Goal: Task Accomplishment & Management: Complete application form

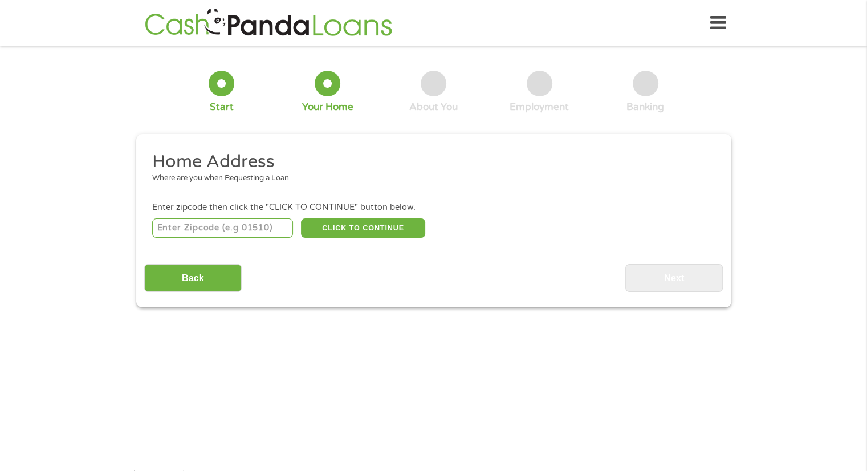
click at [183, 224] on input "number" at bounding box center [222, 227] width 141 height 19
type input "78257"
click at [351, 225] on button "CLICK TO CONTINUE" at bounding box center [363, 227] width 124 height 19
type input "78257"
type input "San Antonio"
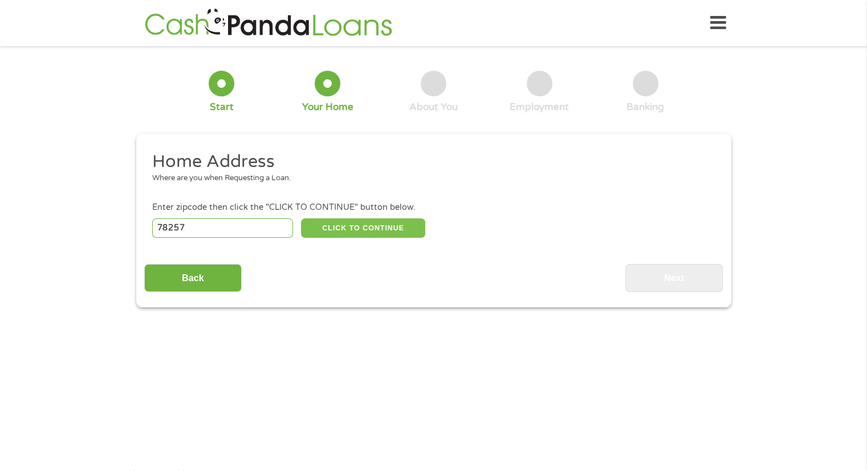
select select "[US_STATE]"
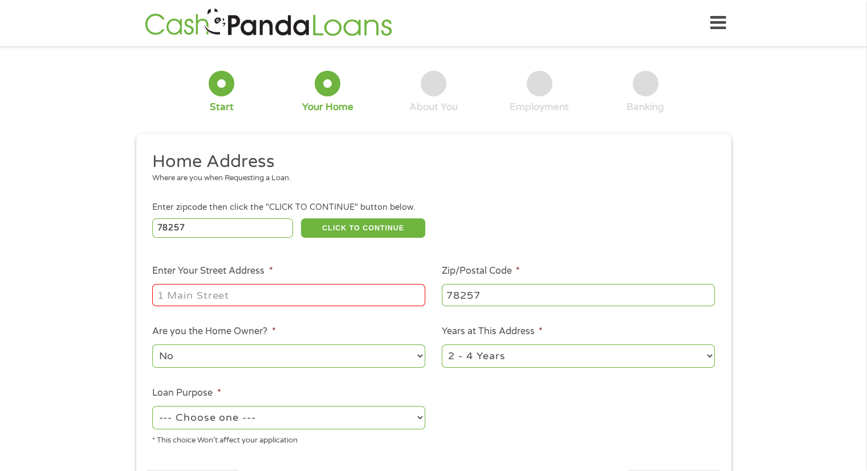
click at [192, 299] on input "Enter Your Street Address *" at bounding box center [288, 295] width 273 height 22
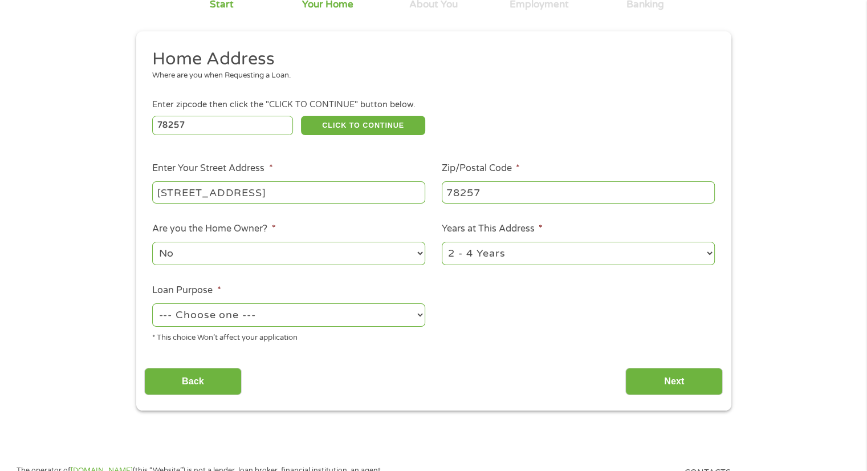
scroll to position [104, 0]
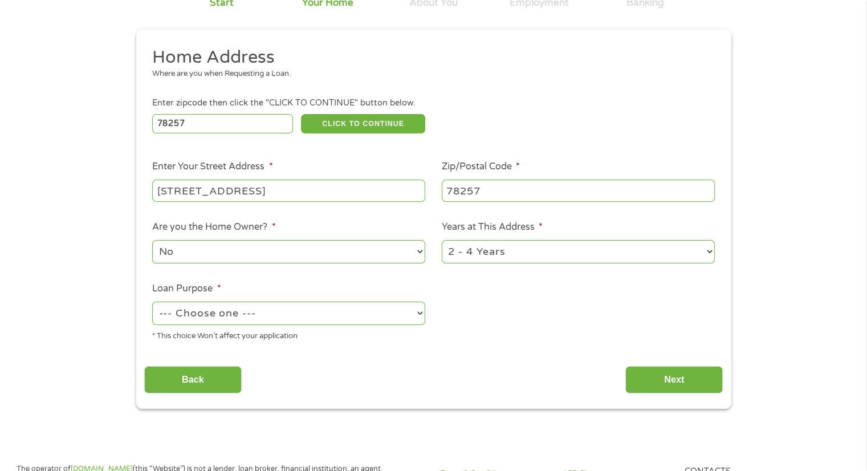
type input "[STREET_ADDRESS]"
click at [326, 320] on select "--- Choose one --- Pay Bills Debt Consolidation Home Improvement Major Purchase…" at bounding box center [288, 313] width 273 height 23
select select "paybills"
click at [152, 303] on select "--- Choose one --- Pay Bills Debt Consolidation Home Improvement Major Purchase…" at bounding box center [288, 313] width 273 height 23
click at [662, 377] on input "Next" at bounding box center [673, 380] width 97 height 28
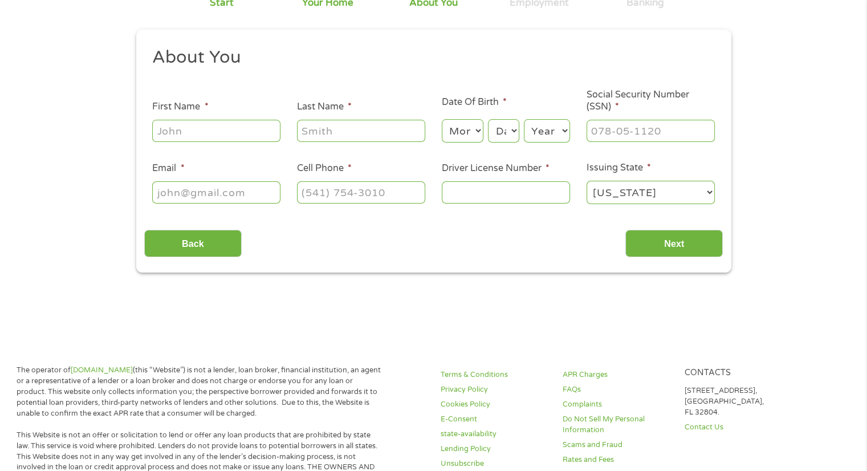
scroll to position [0, 0]
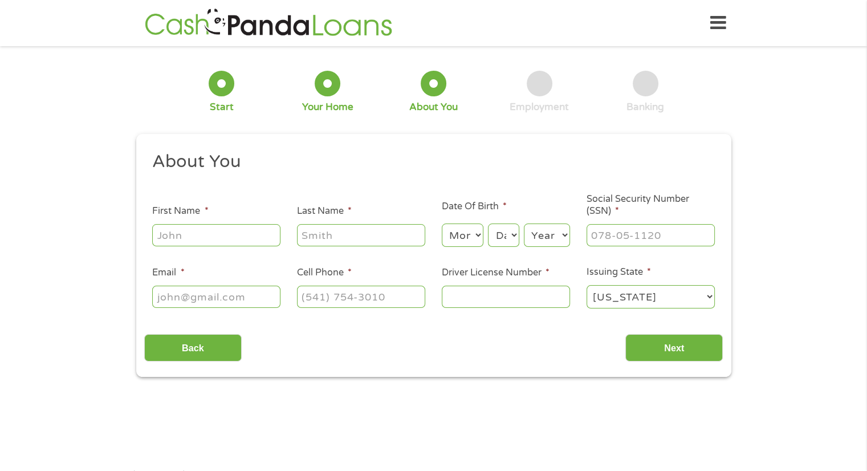
click at [178, 243] on input "First Name *" at bounding box center [216, 235] width 128 height 22
type input "[PERSON_NAME]"
type input "[EMAIL_ADDRESS][DOMAIN_NAME]"
type input "[PHONE_NUMBER]"
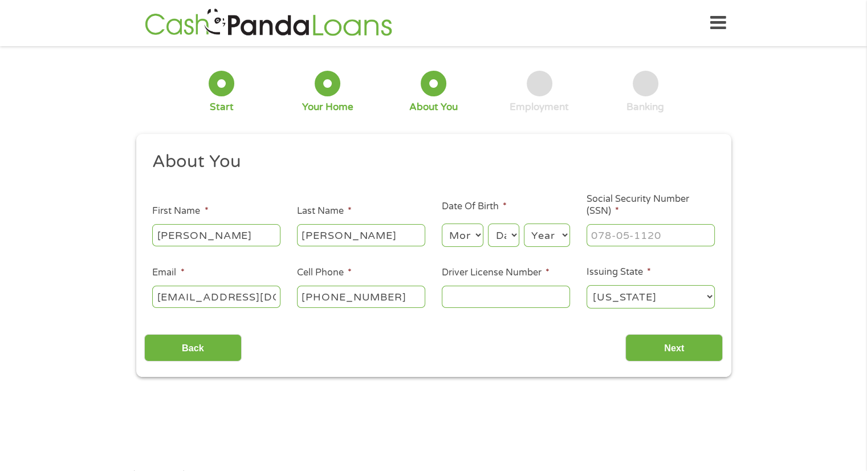
click at [463, 238] on select "Month 1 2 3 4 5 6 7 8 9 10 11 12" at bounding box center [463, 234] width 42 height 23
select select "10"
click at [442, 224] on select "Month 1 2 3 4 5 6 7 8 9 10 11 12" at bounding box center [463, 234] width 42 height 23
click at [506, 234] on select "Day 1 2 3 4 5 6 7 8 9 10 11 12 13 14 15 16 17 18 19 20 21 22 23 24 25 26 27 28 …" at bounding box center [503, 234] width 31 height 23
select select "10"
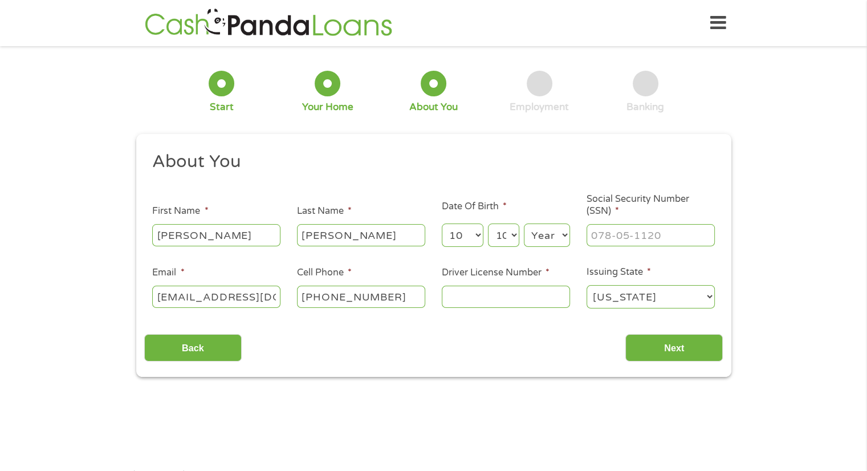
click at [488, 224] on select "Day 1 2 3 4 5 6 7 8 9 10 11 12 13 14 15 16 17 18 19 20 21 22 23 24 25 26 27 28 …" at bounding box center [503, 234] width 31 height 23
click at [549, 234] on select "Year [DATE] 2006 2005 2004 2003 2002 2001 2000 1999 1998 1997 1996 1995 1994 19…" at bounding box center [547, 234] width 46 height 23
select select "1980"
click at [524, 224] on select "Year [DATE] 2006 2005 2004 2003 2002 2001 2000 1999 1998 1997 1996 1995 1994 19…" at bounding box center [547, 234] width 46 height 23
click at [613, 242] on input "___-__-____" at bounding box center [650, 235] width 128 height 22
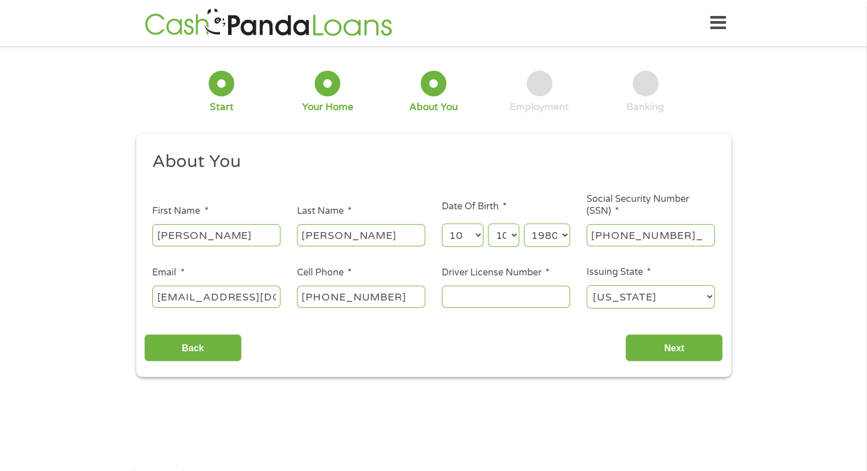
type input "464-57-6226"
click at [506, 295] on input "Driver License Number *" at bounding box center [506, 297] width 128 height 22
type input "07818500"
click at [662, 347] on input "Next" at bounding box center [673, 348] width 97 height 28
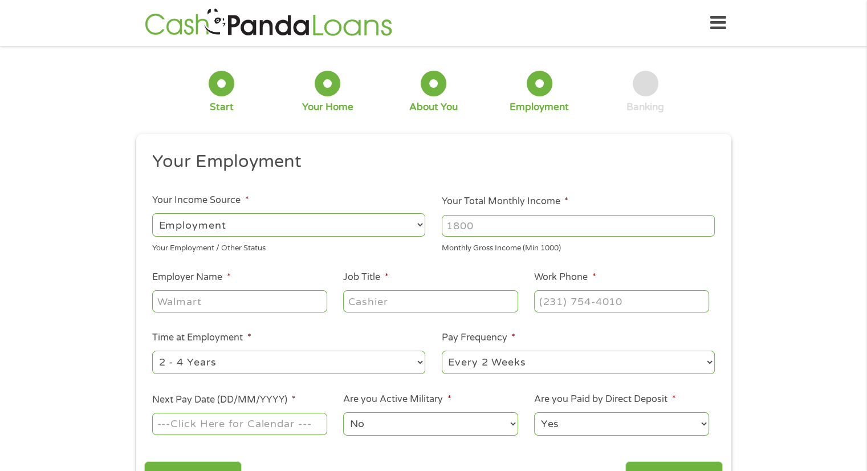
click at [340, 227] on select "--- Choose one --- Employment [DEMOGRAPHIC_DATA] Benefits" at bounding box center [288, 224] width 273 height 23
click at [471, 220] on input "Your Total Monthly Income *" at bounding box center [578, 226] width 273 height 22
click at [705, 230] on input "1000" at bounding box center [578, 226] width 273 height 22
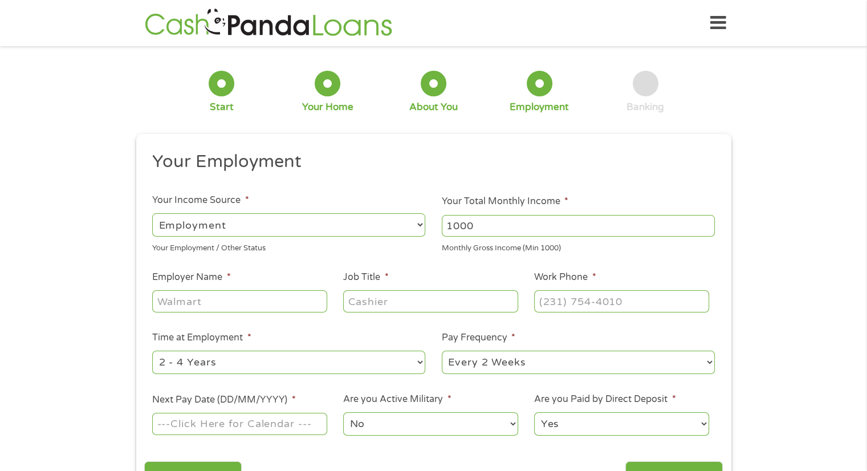
click at [705, 230] on input "1000" at bounding box center [578, 226] width 273 height 22
type input "8000"
click at [625, 262] on ul "Your Employment Your Income Source * --- Choose one --- Employment [DEMOGRAPHIC…" at bounding box center [433, 297] width 579 height 295
click at [221, 308] on input "Employer Name *" at bounding box center [239, 301] width 174 height 22
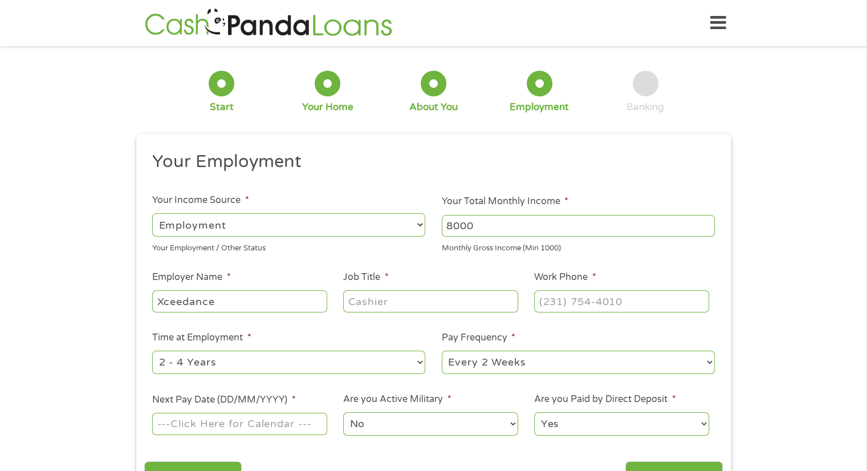
type input "Xceedance"
click at [368, 303] on input "Job Title *" at bounding box center [430, 301] width 174 height 22
type input "Senior Claims Adjuster"
click at [554, 302] on input "(___) ___-____" at bounding box center [621, 301] width 174 height 22
type input "[PHONE_NUMBER]"
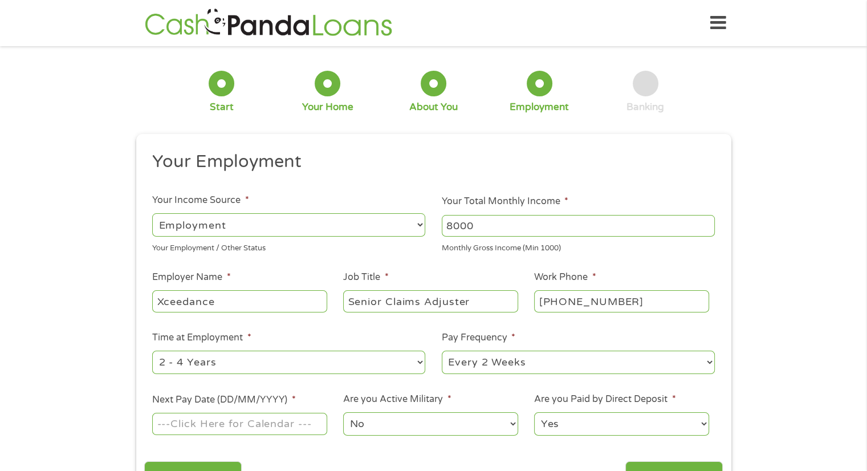
click at [368, 336] on li "Time at Employment * --- Choose one --- 1 Year or less 1 - 2 Years 2 - 4 Years …" at bounding box center [289, 353] width 290 height 45
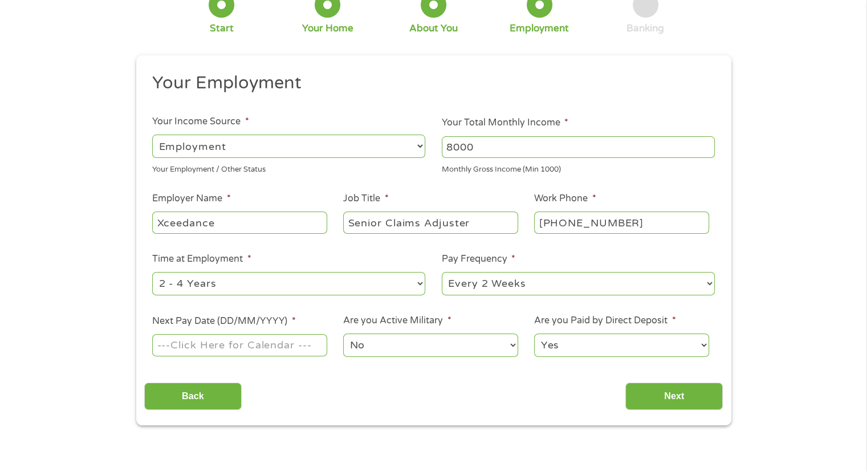
scroll to position [80, 0]
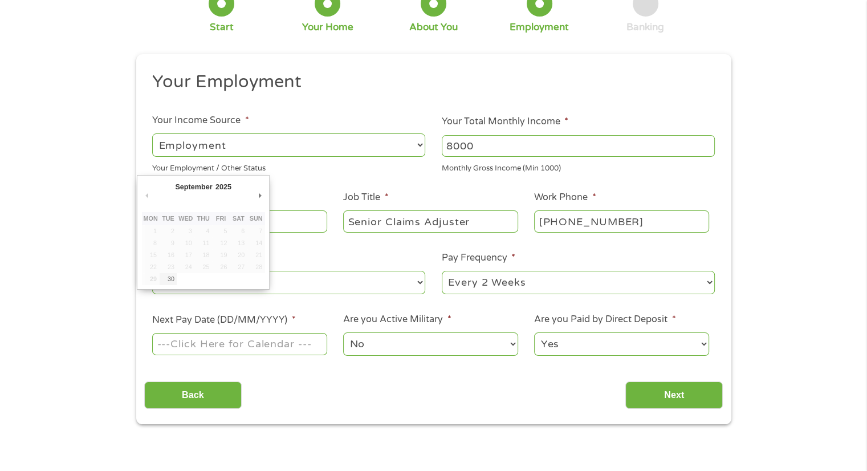
click at [247, 349] on input "Next Pay Date (DD/MM/YYYY) *" at bounding box center [239, 344] width 174 height 22
type input "[DATE]"
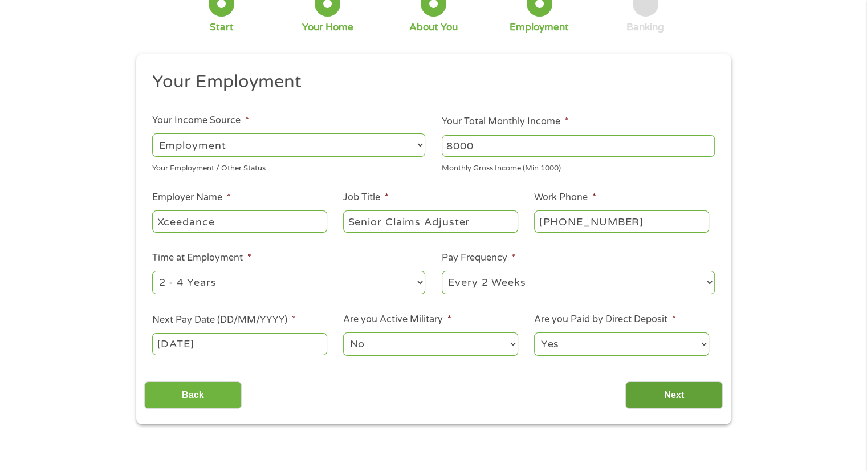
click at [677, 393] on input "Next" at bounding box center [673, 395] width 97 height 28
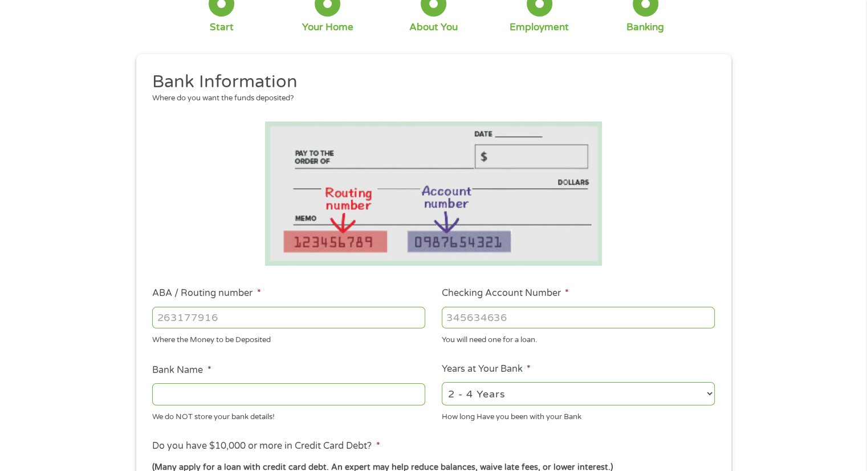
scroll to position [0, 0]
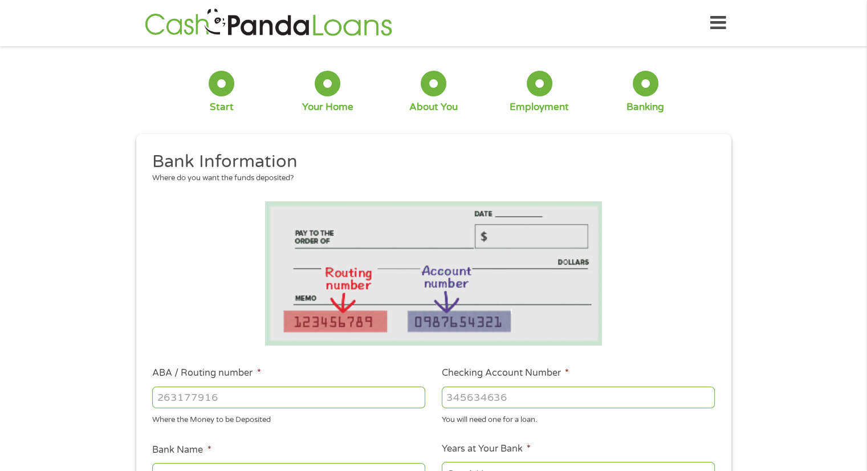
click at [162, 397] on input "ABA / Routing number *" at bounding box center [288, 397] width 273 height 22
type input "071921891"
type input "PNC BANK NA"
type input "071921891"
click at [473, 404] on input "Checking Account Number *" at bounding box center [578, 397] width 273 height 22
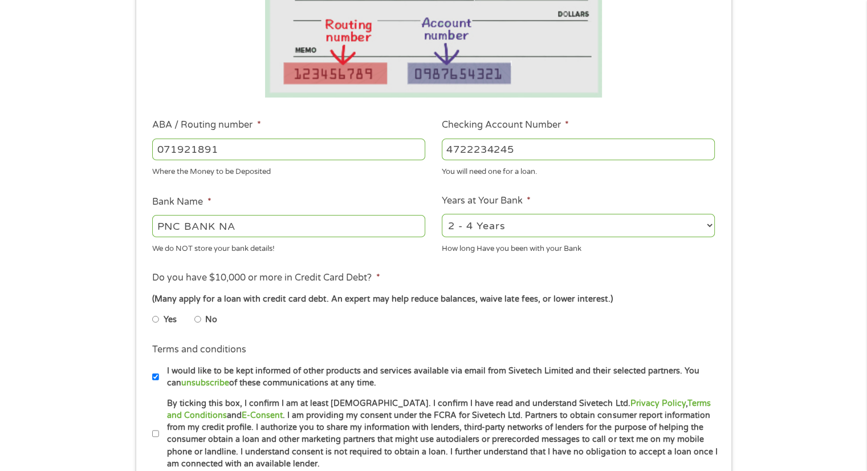
scroll to position [253, 0]
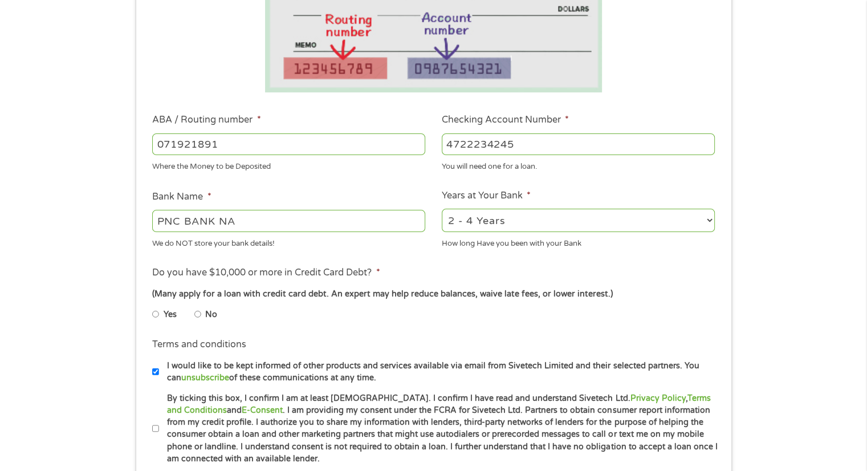
type input "4722234245"
click at [199, 313] on input "No" at bounding box center [197, 314] width 7 height 18
radio input "true"
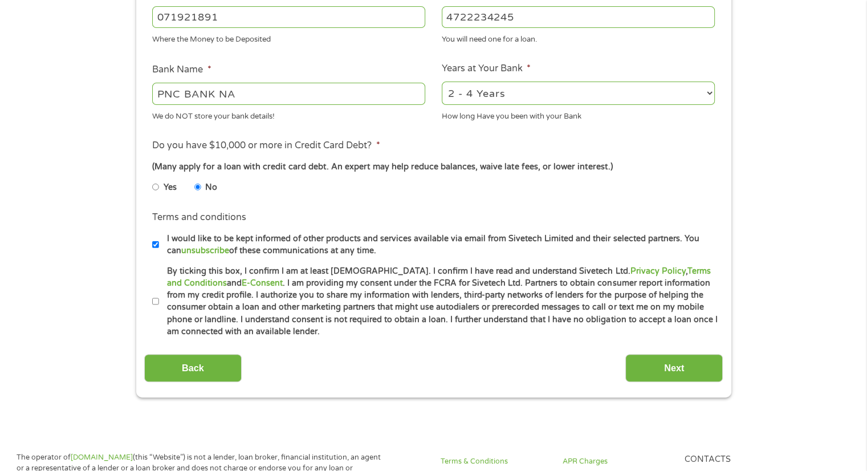
scroll to position [387, 0]
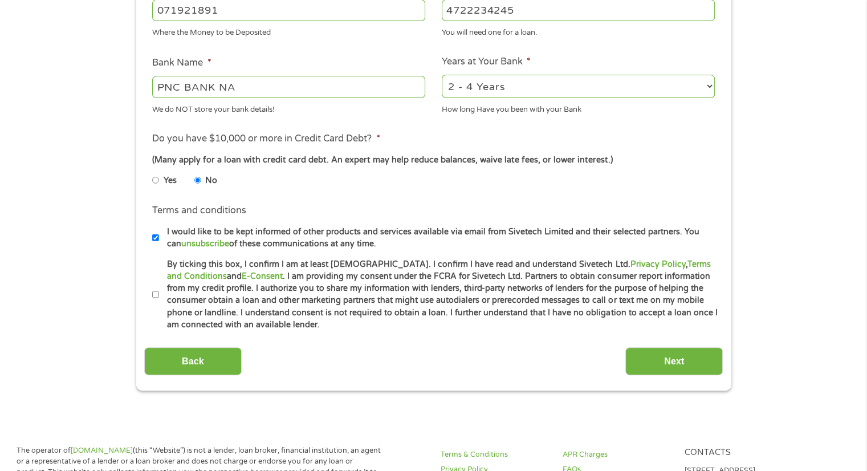
click at [159, 291] on label "By ticking this box, I confirm I am at least [DEMOGRAPHIC_DATA]. I confirm I ha…" at bounding box center [438, 294] width 559 height 73
click at [159, 291] on input "By ticking this box, I confirm I am at least [DEMOGRAPHIC_DATA]. I confirm I ha…" at bounding box center [155, 295] width 7 height 18
checkbox input "true"
click at [683, 355] on input "Next" at bounding box center [673, 361] width 97 height 28
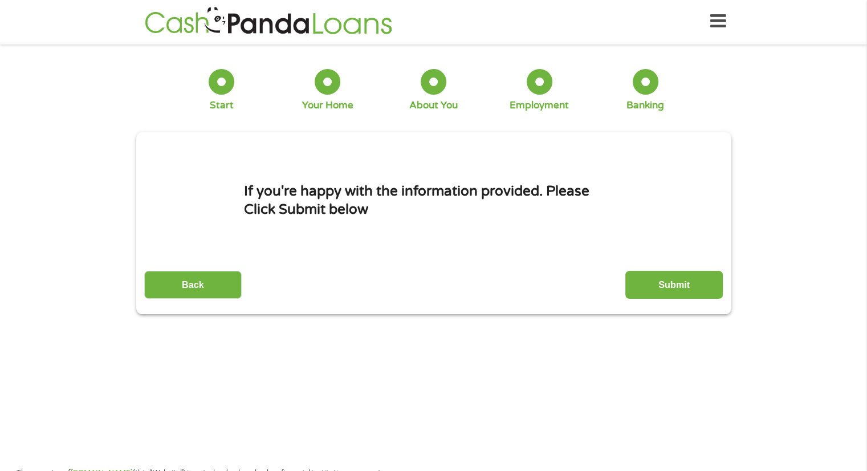
scroll to position [0, 0]
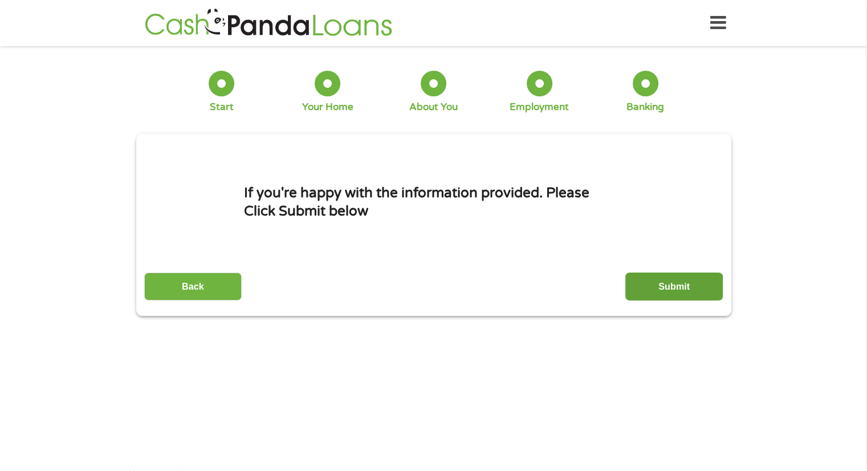
click at [670, 290] on input "Submit" at bounding box center [673, 286] width 97 height 28
